Goal: Task Accomplishment & Management: Use online tool/utility

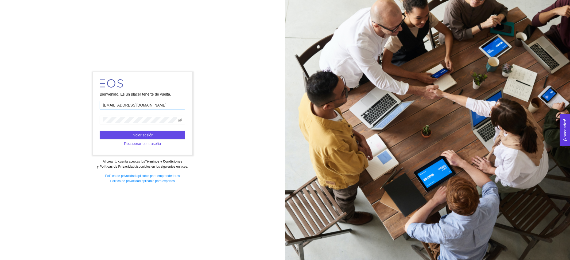
click at [148, 105] on input "[EMAIL_ADDRESS][DOMAIN_NAME]" at bounding box center [142, 105] width 85 height 9
type input "[PERSON_NAME][EMAIL_ADDRESS][PERSON_NAME][DOMAIN_NAME]"
click at [134, 134] on span "Iniciar sesión" at bounding box center [142, 135] width 22 height 6
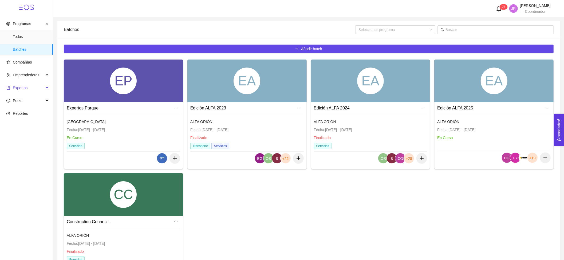
click at [27, 83] on span "Expertos" at bounding box center [25, 88] width 38 height 11
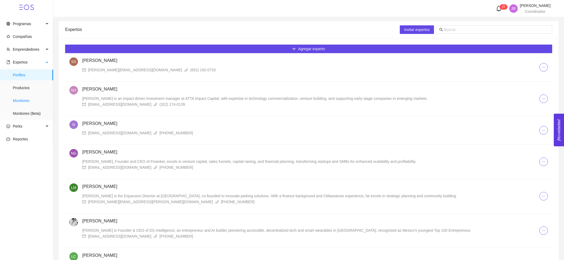
click at [35, 97] on span "Monitoreo" at bounding box center [31, 100] width 36 height 11
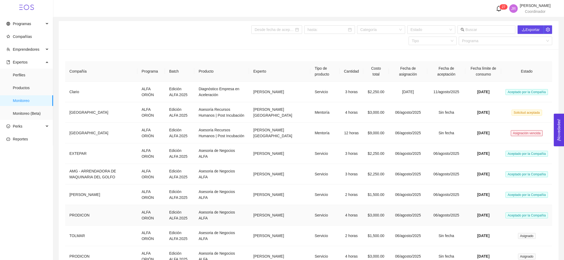
click at [194, 216] on td "Asesoria de Negocios ALFA" at bounding box center [221, 215] width 55 height 21
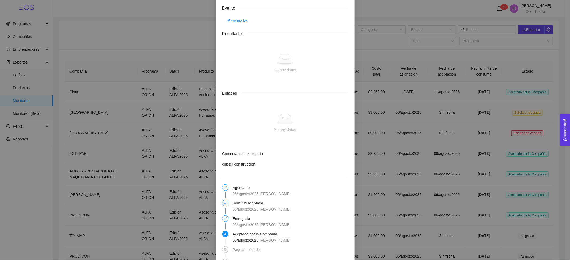
scroll to position [439, 0]
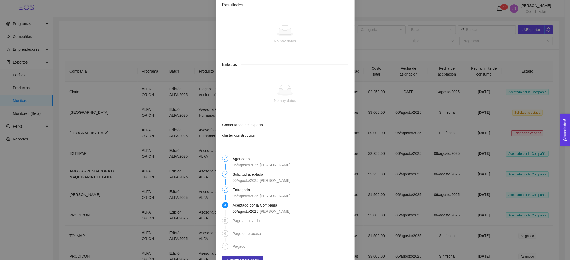
drag, startPoint x: 239, startPoint y: 237, endPoint x: 242, endPoint y: 237, distance: 3.2
click at [239, 257] on span "Autorizar para pago" at bounding box center [242, 260] width 33 height 6
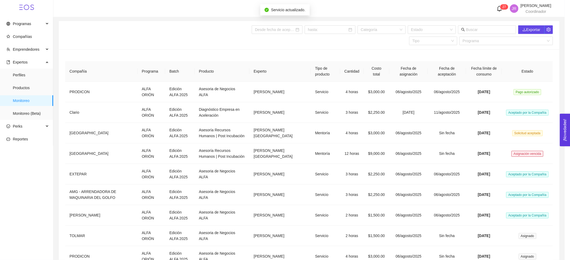
scroll to position [412, 0]
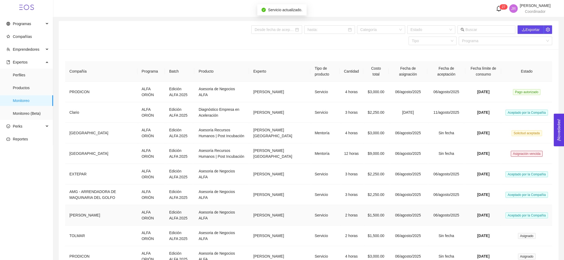
click at [347, 214] on td "2 horas" at bounding box center [351, 215] width 23 height 21
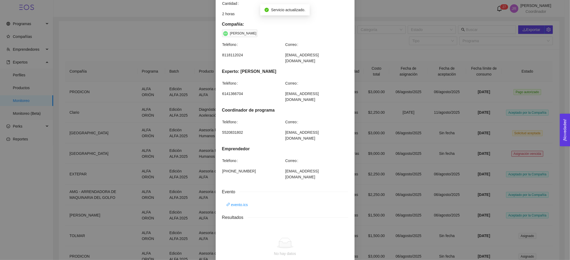
scroll to position [427, 0]
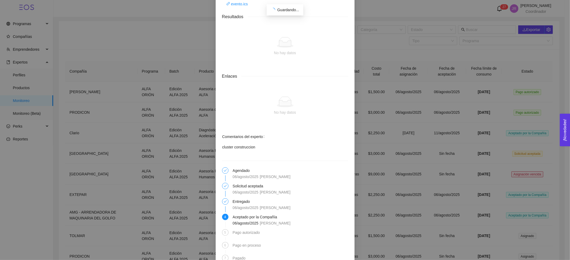
scroll to position [418, 0]
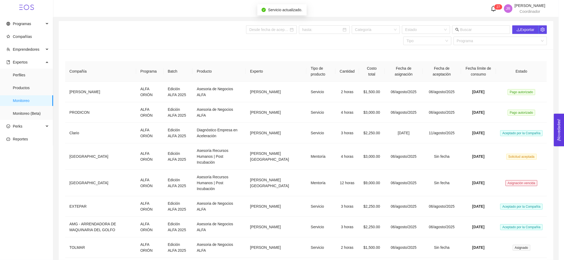
click at [367, 218] on td "$2,250.00" at bounding box center [372, 227] width 26 height 21
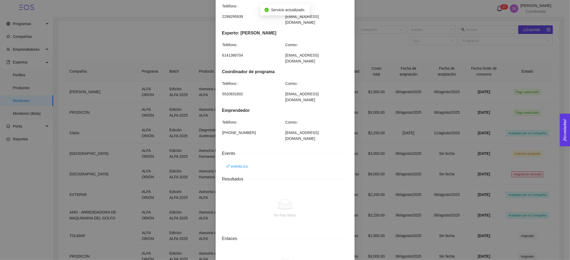
scroll to position [439, 0]
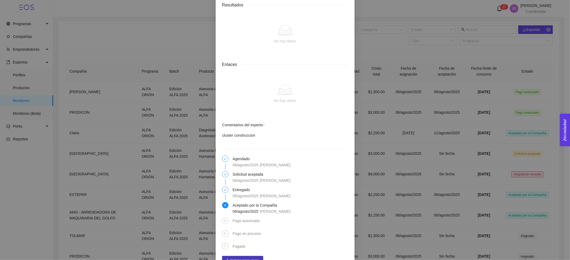
click at [247, 257] on span "Autorizar para pago" at bounding box center [242, 260] width 33 height 6
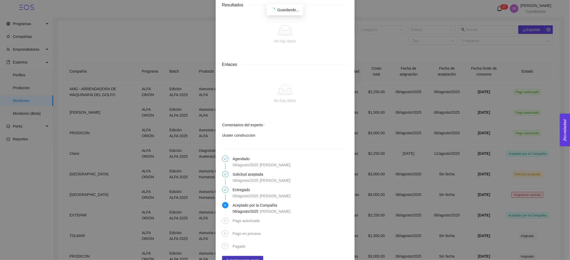
scroll to position [412, 0]
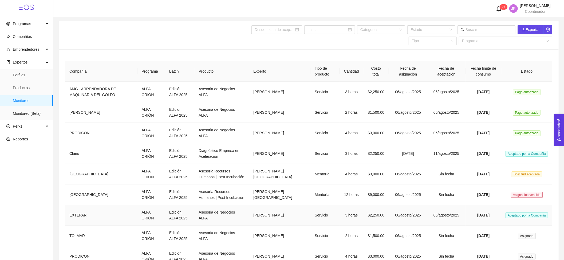
click at [352, 210] on td "3 horas" at bounding box center [351, 215] width 23 height 21
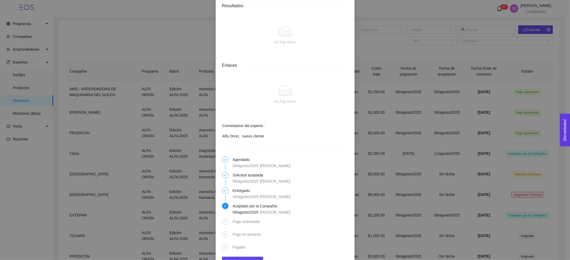
scroll to position [439, 0]
click at [248, 257] on span "Autorizar para pago" at bounding box center [242, 260] width 33 height 6
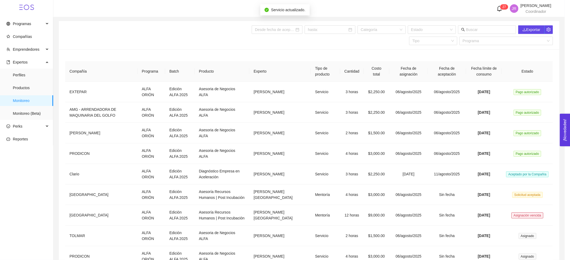
scroll to position [412, 0]
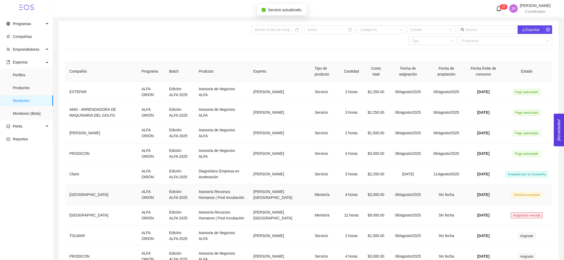
click at [399, 200] on td "06/agosto/2025" at bounding box center [408, 195] width 38 height 21
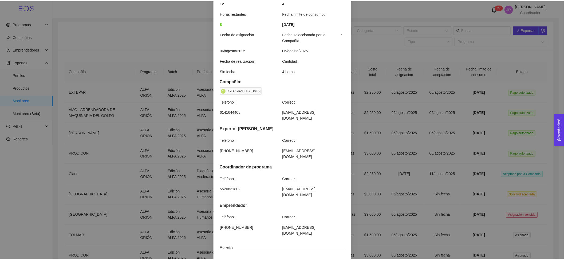
scroll to position [85, 0]
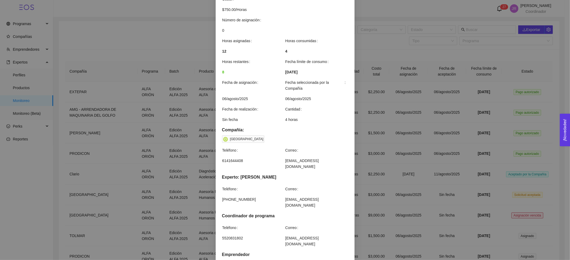
click at [373, 185] on div "Detalles de mentoría Asesoría Recursos Humanos | Post Incubación Categoría Otro…" at bounding box center [285, 130] width 570 height 260
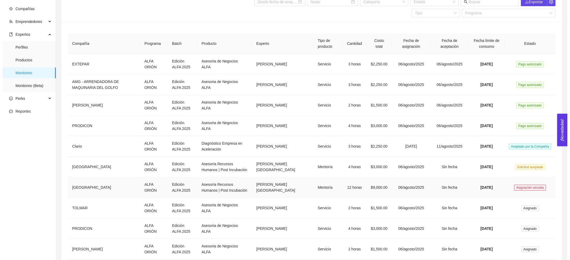
scroll to position [36, 0]
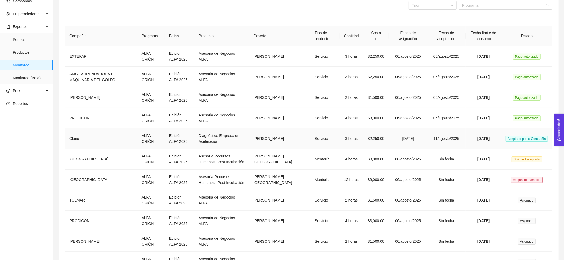
click at [340, 136] on td "3 horas" at bounding box center [351, 138] width 23 height 21
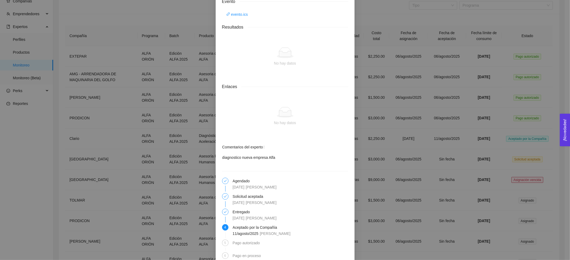
scroll to position [433, 0]
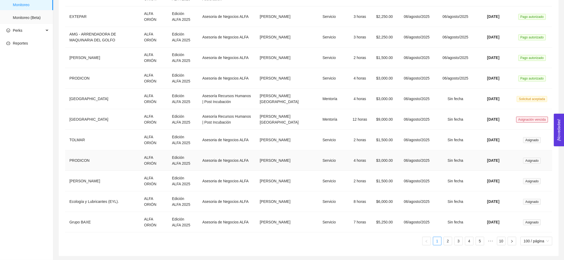
scroll to position [0, 0]
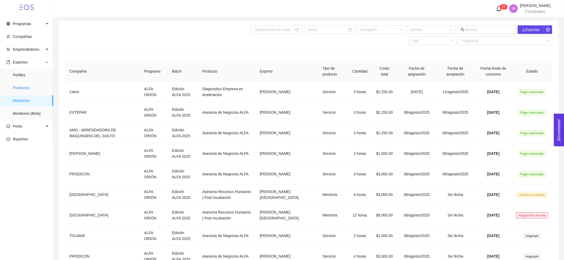
click at [35, 88] on span "Productos" at bounding box center [31, 88] width 36 height 11
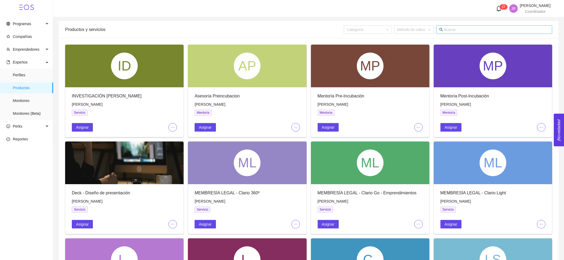
click at [471, 30] on input "text" at bounding box center [496, 30] width 105 height 6
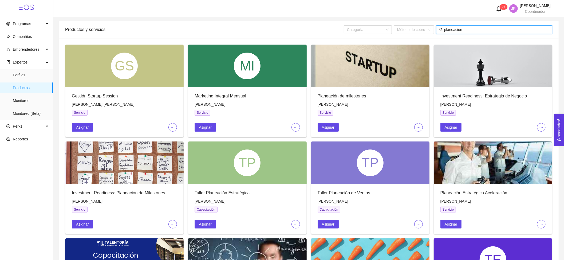
type input "planeación"
click at [464, 27] on input "planeación" at bounding box center [496, 30] width 105 height 6
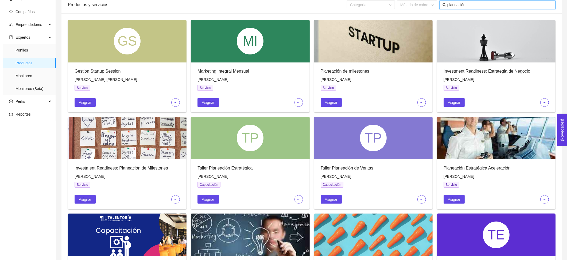
scroll to position [36, 0]
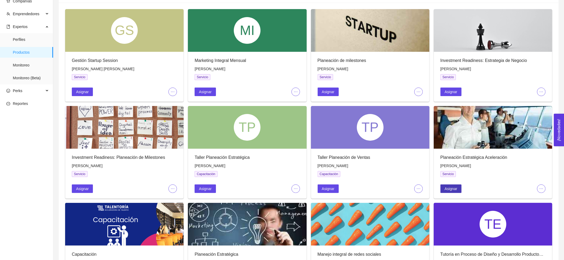
click at [457, 190] on span "Asignar" at bounding box center [451, 189] width 13 height 6
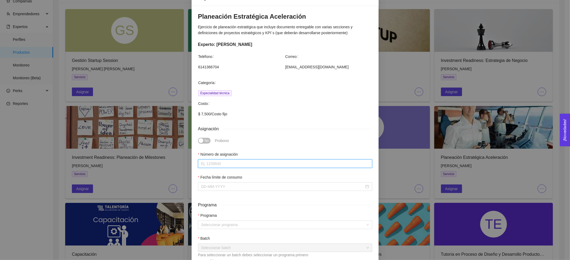
click at [276, 160] on input "Número de asignación" at bounding box center [285, 163] width 174 height 9
type input "0"
click at [252, 186] on input "Fecha límite de consumo" at bounding box center [282, 187] width 163 height 6
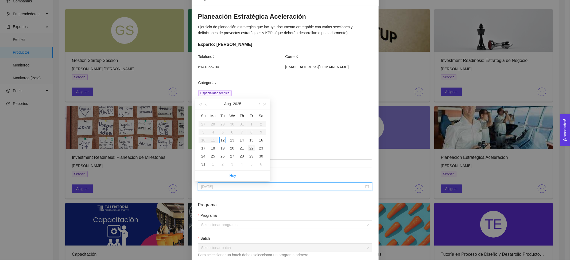
type input "[DATE]"
click at [250, 146] on div "22" at bounding box center [251, 148] width 6 height 6
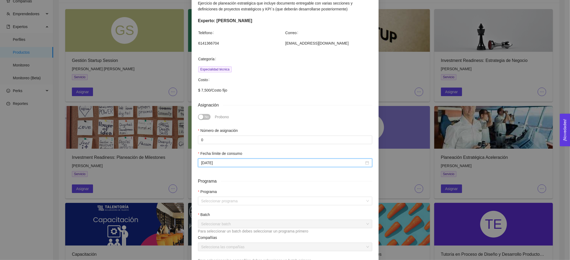
scroll to position [71, 0]
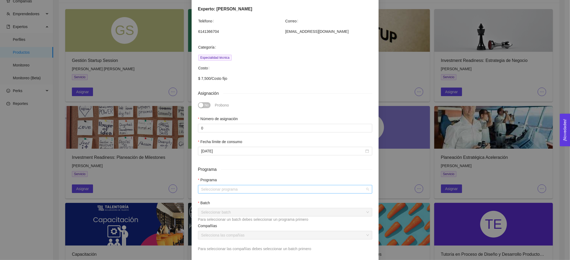
click at [241, 189] on input "search" at bounding box center [283, 189] width 164 height 8
click at [241, 201] on div "ALFA ORIÓN" at bounding box center [282, 201] width 168 height 6
click at [241, 207] on div "Batch" at bounding box center [285, 204] width 174 height 8
click at [242, 210] on input "search" at bounding box center [283, 212] width 164 height 8
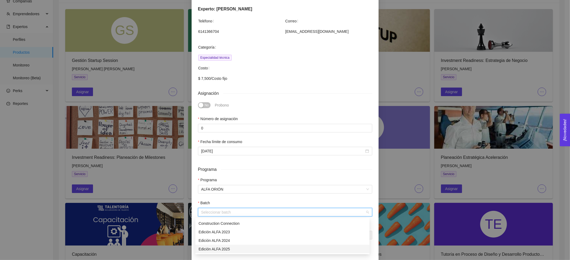
click at [231, 246] on div "Edición ALFA 2025" at bounding box center [282, 249] width 168 height 6
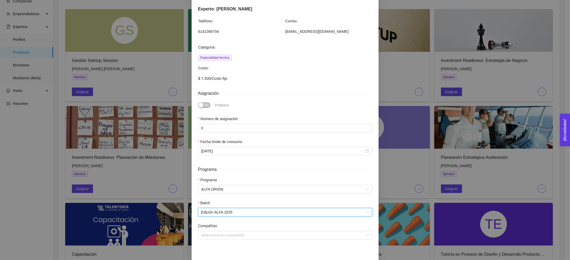
click at [231, 230] on div "Compañías" at bounding box center [285, 227] width 174 height 8
click at [231, 237] on input "search" at bounding box center [283, 235] width 164 height 8
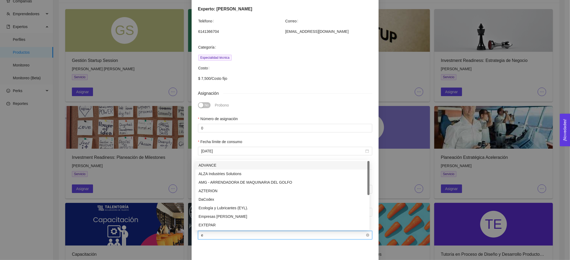
type input "ex"
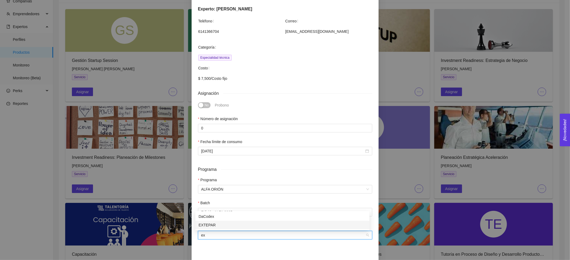
click at [231, 224] on div "EXTEPAR" at bounding box center [282, 225] width 168 height 6
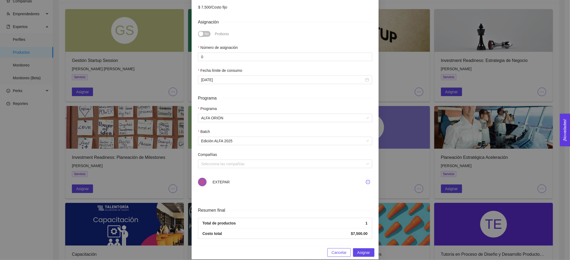
scroll to position [149, 0]
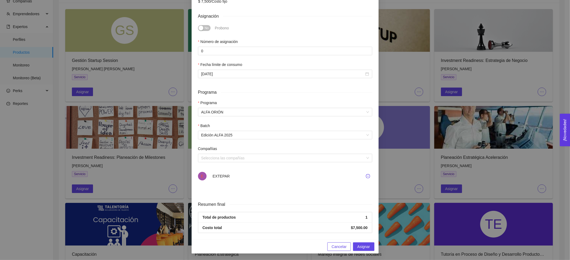
click at [334, 246] on span "Cancelar" at bounding box center [338, 247] width 15 height 6
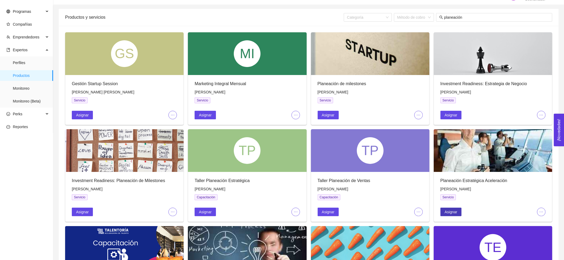
scroll to position [0, 0]
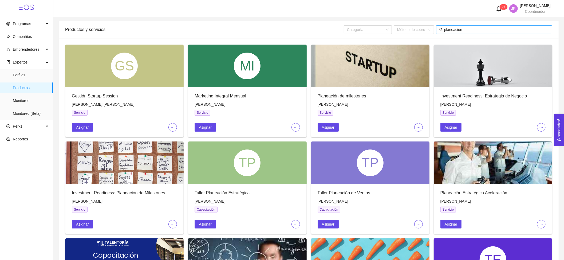
click at [450, 29] on input "planeación" at bounding box center [496, 30] width 105 height 6
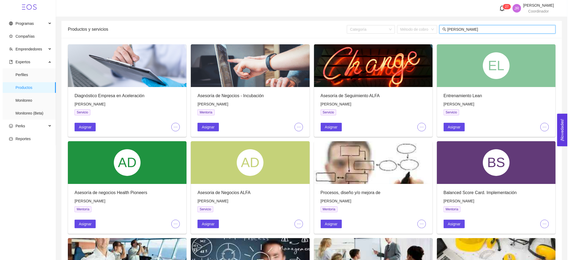
scroll to position [36, 0]
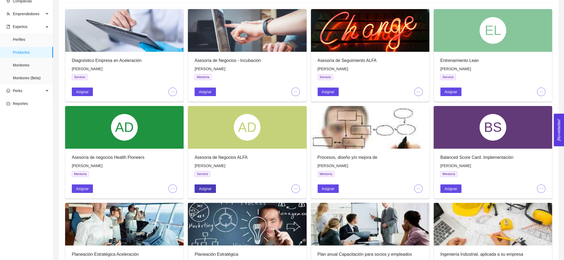
type input "[PERSON_NAME]"
click at [214, 191] on button "Asignar" at bounding box center [205, 189] width 21 height 9
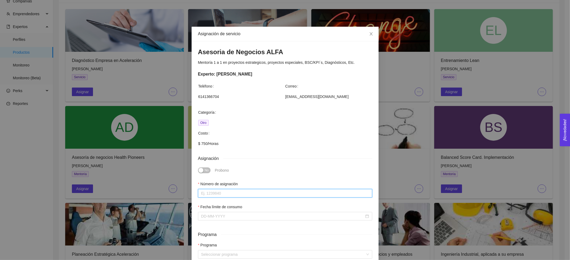
click at [242, 193] on input "Número de asignación" at bounding box center [285, 193] width 174 height 9
type input "Planeación Estratégica"
click at [245, 214] on input "Fecha límite de consumo" at bounding box center [282, 216] width 163 height 6
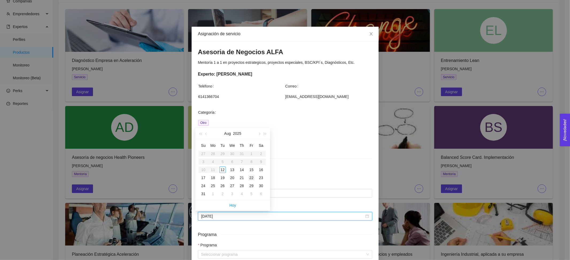
type input "[DATE]"
click at [250, 178] on div "22" at bounding box center [251, 178] width 6 height 6
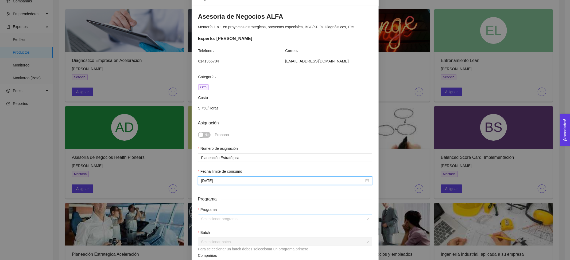
click at [240, 220] on input "search" at bounding box center [283, 219] width 164 height 8
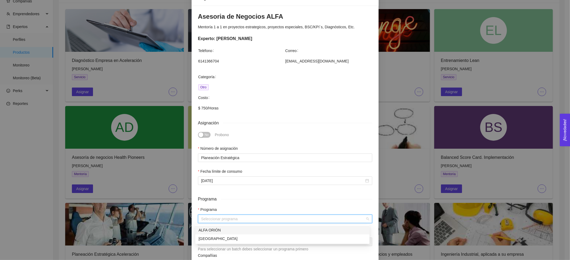
click at [228, 226] on div "ALFA ORIÓN" at bounding box center [282, 230] width 174 height 9
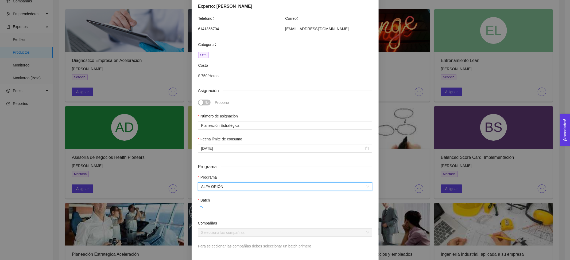
scroll to position [71, 0]
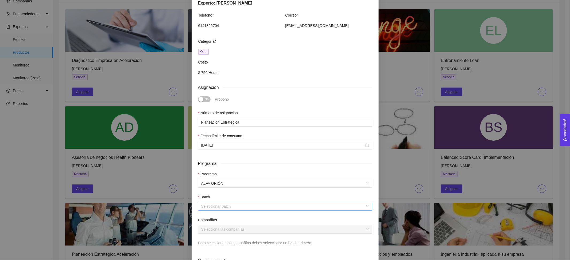
click at [237, 208] on input "search" at bounding box center [283, 206] width 164 height 8
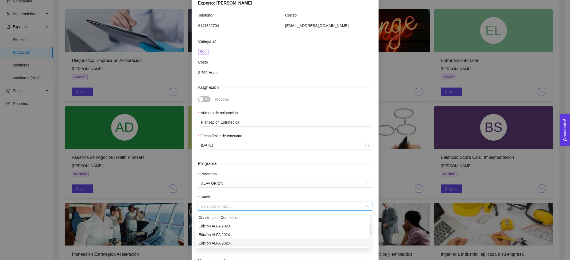
click at [228, 242] on div "Edición ALFA 2025" at bounding box center [282, 243] width 168 height 6
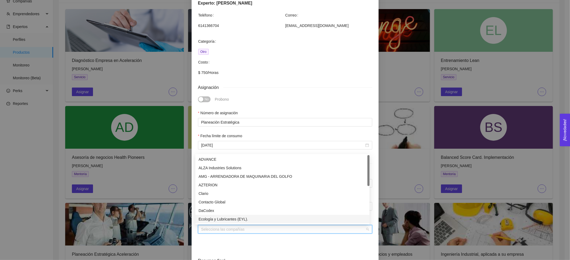
type input "e"
click at [253, 217] on div "EXTEPAR" at bounding box center [282, 219] width 168 height 6
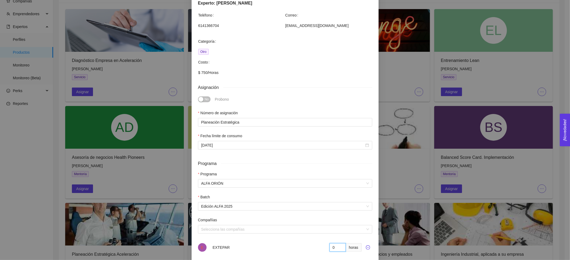
click at [334, 246] on input "0" at bounding box center [337, 247] width 17 height 9
type input "03"
click at [257, 245] on div "E EXTEPAR 03 horas" at bounding box center [285, 247] width 174 height 9
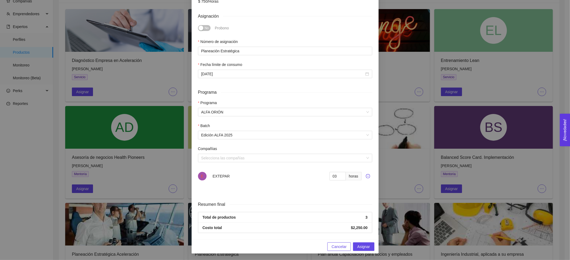
scroll to position [143, 0]
click at [367, 248] on button "Asignar" at bounding box center [363, 246] width 21 height 9
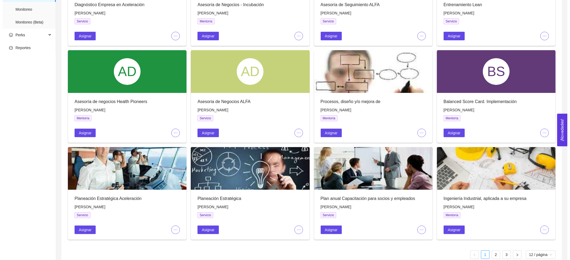
scroll to position [101, 0]
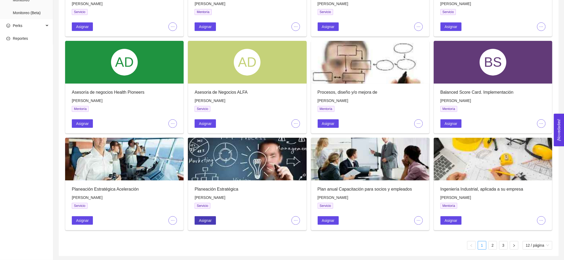
click at [215, 218] on button "Asignar" at bounding box center [205, 220] width 21 height 9
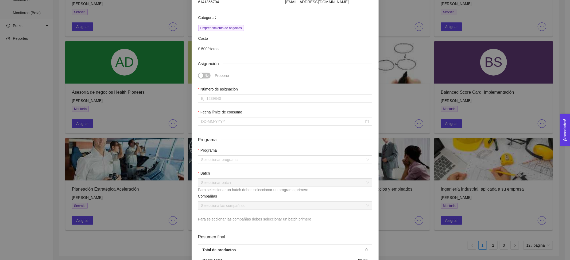
scroll to position [107, 0]
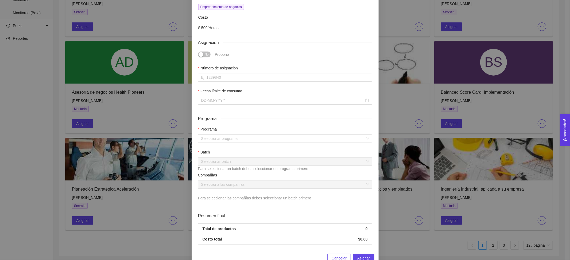
click at [216, 96] on div "Fecha límite de consumo" at bounding box center [285, 92] width 174 height 8
click at [218, 102] on input "Fecha límite de consumo" at bounding box center [282, 100] width 163 height 6
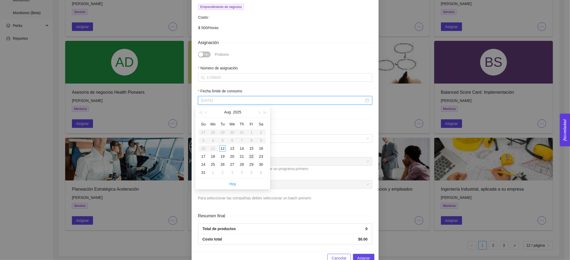
type input "[DATE]"
click at [249, 155] on div "22" at bounding box center [251, 156] width 6 height 6
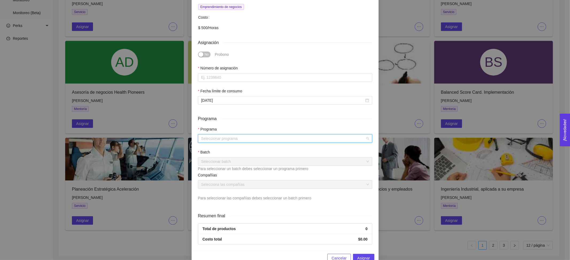
click at [253, 142] on input "search" at bounding box center [283, 139] width 164 height 8
click at [249, 150] on div "ALFA ORIÓN" at bounding box center [282, 150] width 168 height 6
click at [246, 162] on input "search" at bounding box center [283, 162] width 164 height 8
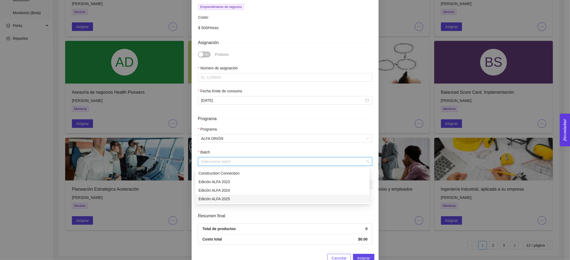
click at [239, 198] on div "Edición ALFA 2025" at bounding box center [282, 199] width 168 height 6
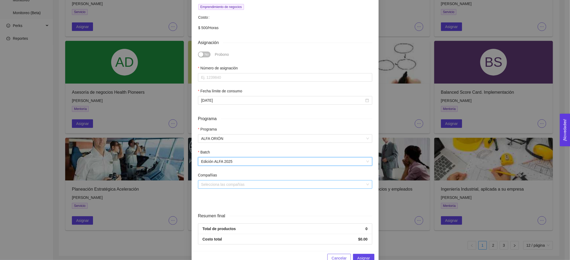
click at [244, 186] on input "search" at bounding box center [283, 185] width 164 height 8
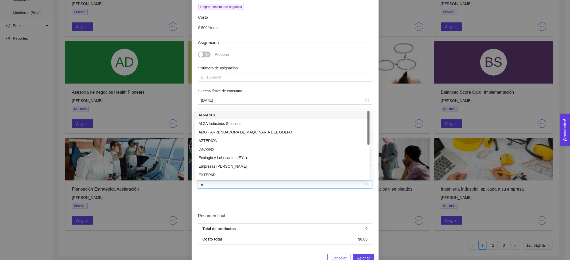
type input "ex"
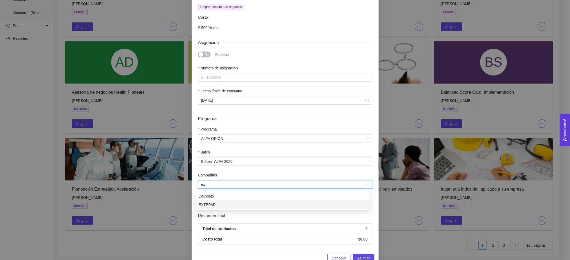
click at [223, 204] on div "EXTEPAR" at bounding box center [282, 205] width 168 height 6
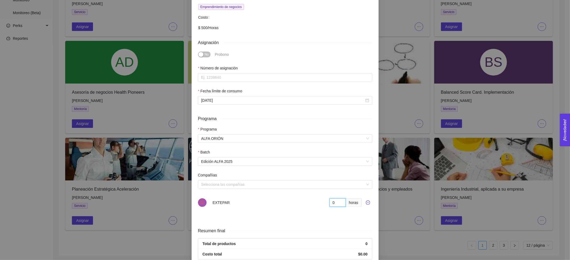
click at [335, 203] on input "0" at bounding box center [337, 202] width 17 height 9
type input "03"
drag, startPoint x: 47, startPoint y: 66, endPoint x: 46, endPoint y: 73, distance: 7.0
click at [47, 66] on div "Asignación de servicio Planeación Estratégica Experto: [PERSON_NAME] Teléfono C…" at bounding box center [285, 130] width 570 height 260
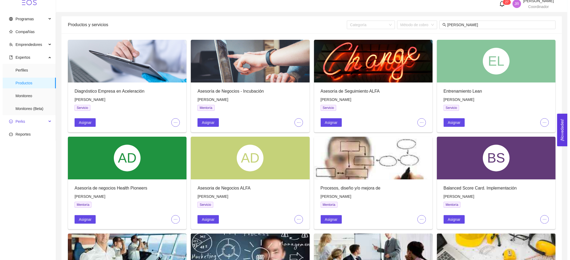
scroll to position [0, 0]
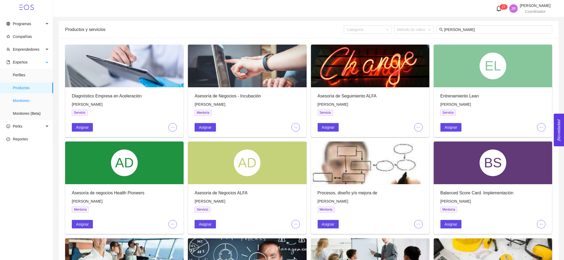
click at [30, 98] on span "Monitoreo" at bounding box center [31, 100] width 36 height 11
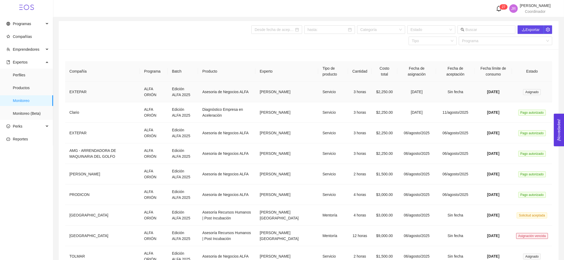
click at [137, 89] on td "EXTEPAR" at bounding box center [102, 92] width 75 height 21
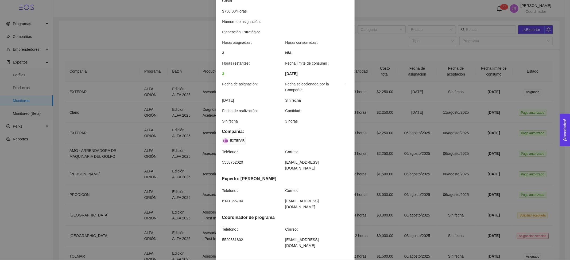
scroll to position [101, 0]
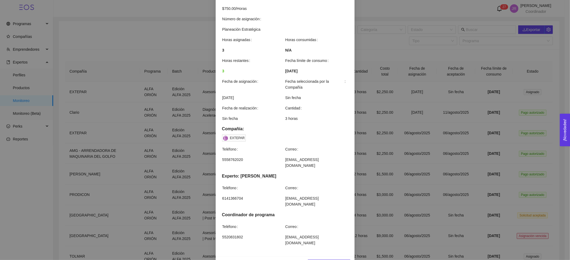
click at [327, 260] on span "Cancelar asignación" at bounding box center [329, 264] width 34 height 6
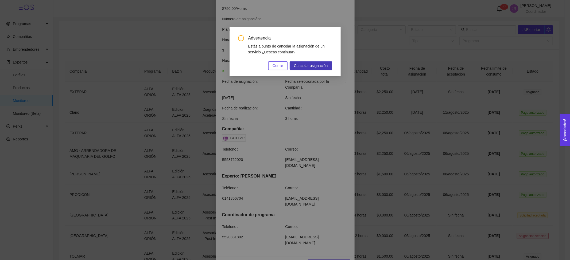
click at [311, 64] on span "Cancelar asignación" at bounding box center [311, 66] width 34 height 6
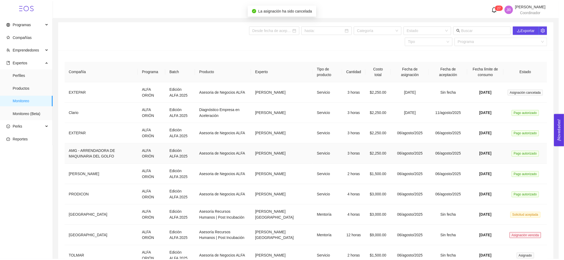
scroll to position [74, 0]
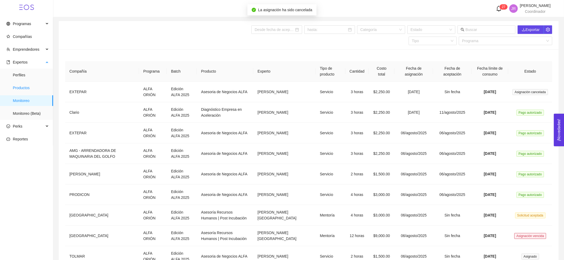
click at [22, 85] on span "Productos" at bounding box center [31, 88] width 36 height 11
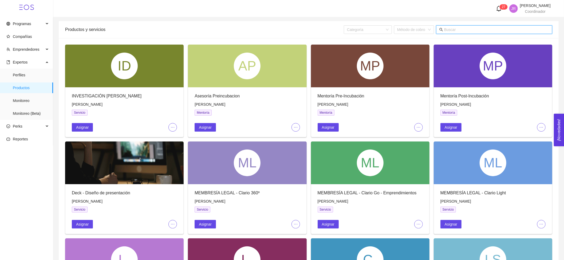
click at [451, 32] on input "text" at bounding box center [496, 30] width 105 height 6
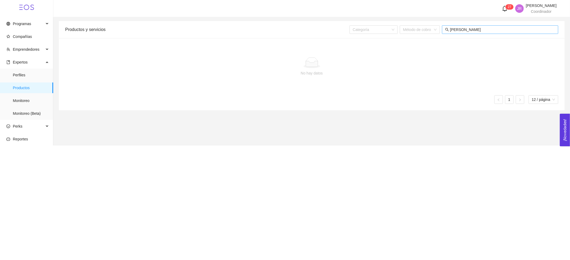
click at [508, 29] on input "[PERSON_NAME]" at bounding box center [502, 30] width 105 height 6
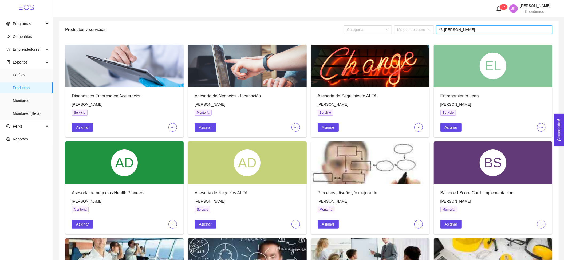
type input "[PERSON_NAME]"
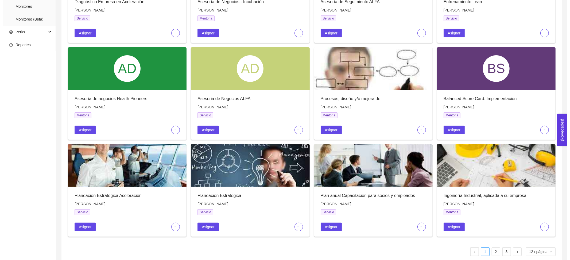
scroll to position [101, 0]
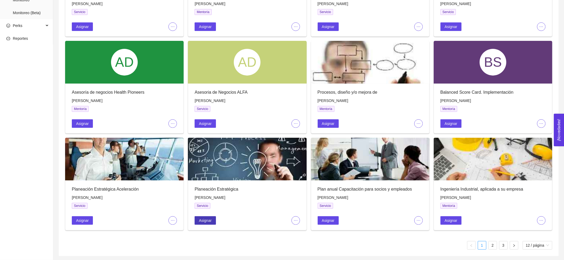
click at [205, 220] on span "Asignar" at bounding box center [205, 221] width 13 height 6
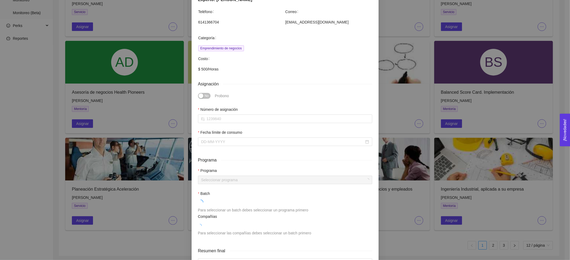
scroll to position [71, 0]
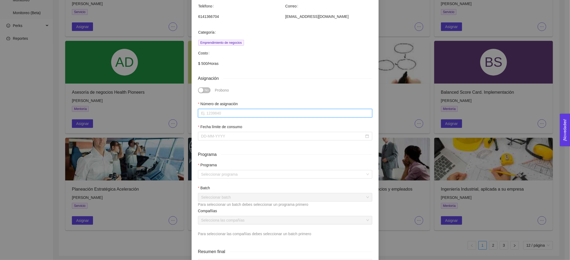
click at [228, 111] on input "Número de asignación" at bounding box center [285, 113] width 174 height 9
type input "Planeación Estratégica"
click at [231, 136] on input "Fecha límite de consumo" at bounding box center [282, 136] width 163 height 6
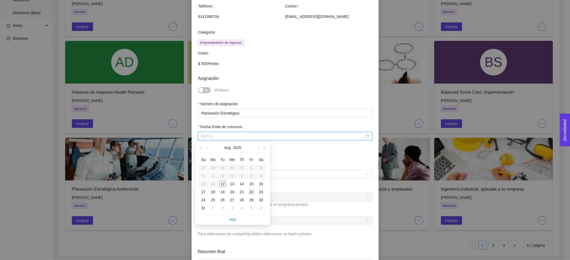
type input "[DATE]"
click at [249, 191] on div "22" at bounding box center [251, 192] width 6 height 6
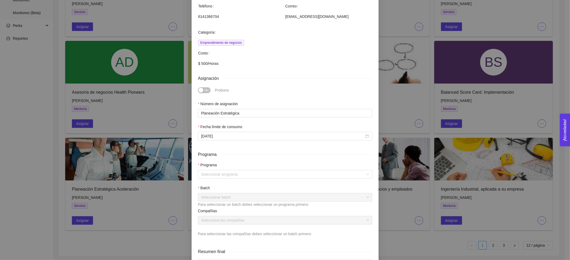
click at [248, 181] on div "Programa Seleccionar programa Batch Seleccionar batch Para seleccionar un batch…" at bounding box center [285, 199] width 174 height 75
click at [249, 177] on input "search" at bounding box center [283, 174] width 164 height 8
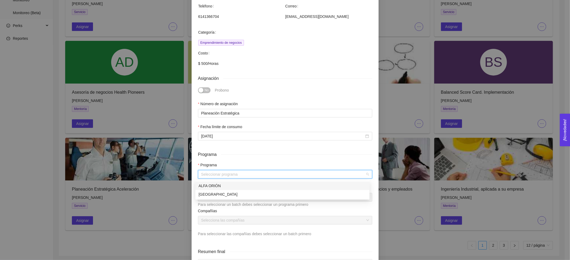
click at [246, 186] on div "ALFA ORIÓN" at bounding box center [282, 186] width 168 height 6
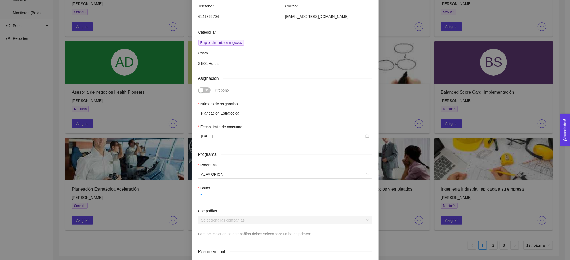
click at [238, 195] on div at bounding box center [285, 197] width 174 height 6
click at [238, 195] on input "search" at bounding box center [283, 197] width 164 height 8
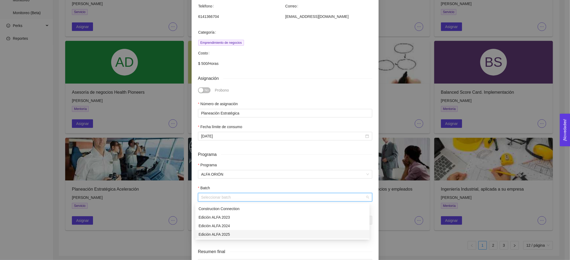
click at [235, 234] on div "Edición ALFA 2025" at bounding box center [282, 235] width 168 height 6
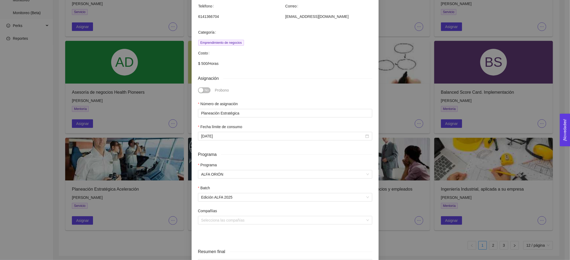
click at [237, 215] on div "Compañías" at bounding box center [285, 212] width 174 height 8
click at [237, 217] on input "search" at bounding box center [283, 220] width 164 height 8
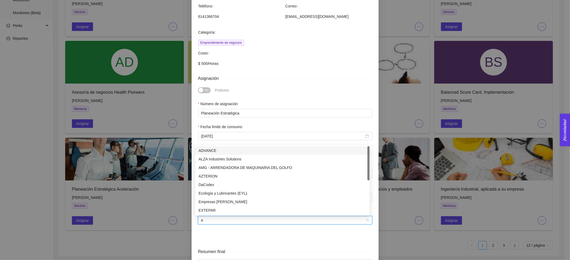
type input "ex"
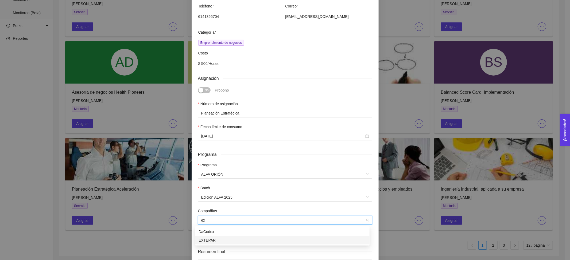
click at [216, 242] on div "EXTEPAR" at bounding box center [282, 240] width 168 height 6
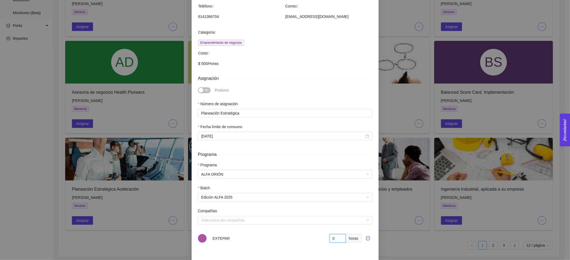
click at [331, 240] on input "0" at bounding box center [337, 238] width 17 height 9
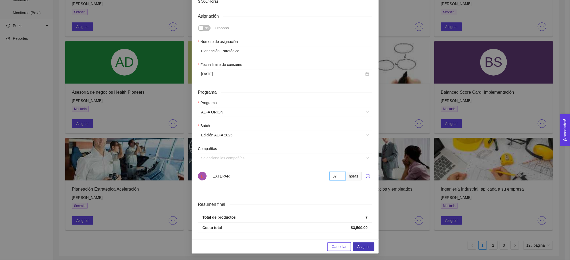
type input "07"
click at [362, 248] on span "Asignar" at bounding box center [363, 247] width 13 height 6
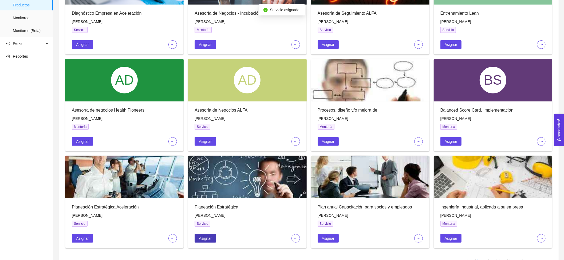
scroll to position [0, 0]
